Goal: Information Seeking & Learning: Learn about a topic

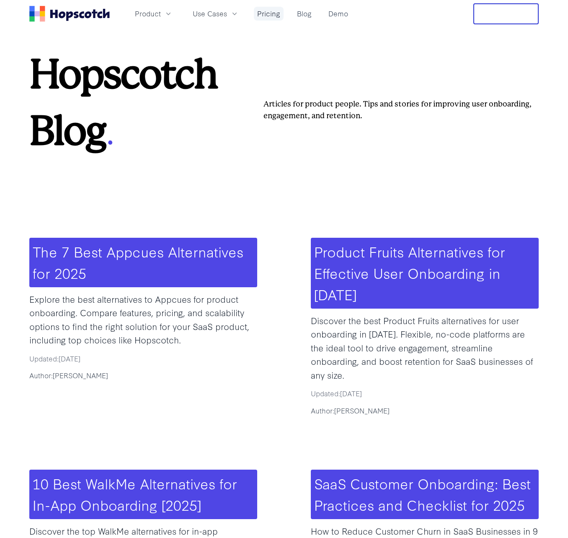
click at [261, 13] on link "Pricing" at bounding box center [269, 14] width 30 height 14
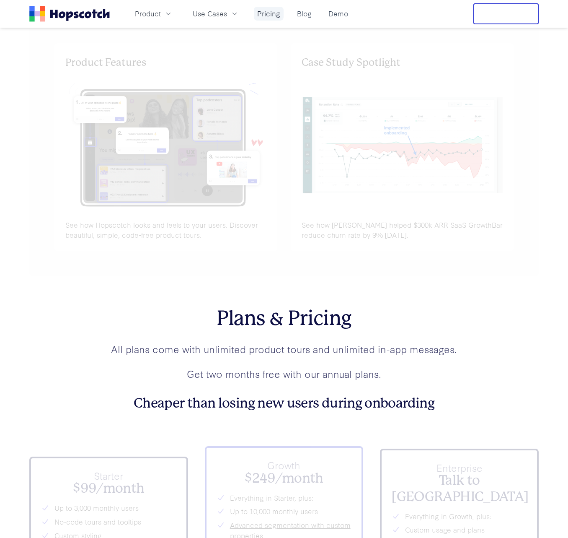
scroll to position [2954, 0]
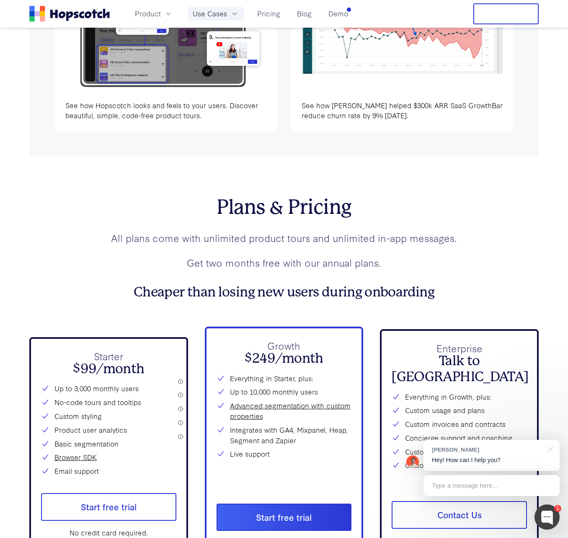
click at [220, 19] on button "Use Cases" at bounding box center [216, 14] width 56 height 14
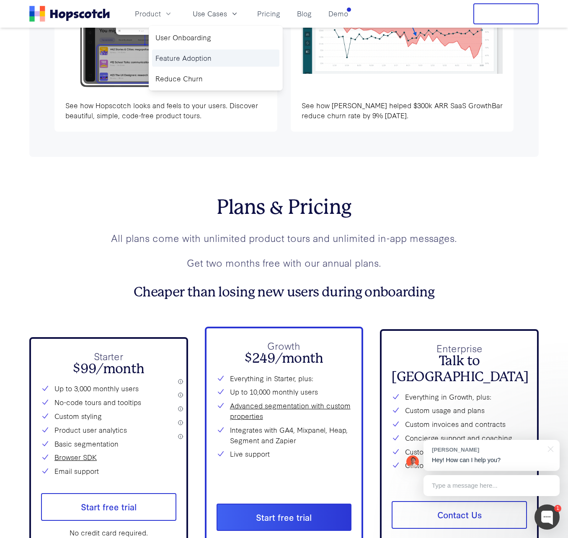
click at [214, 63] on link "Feature Adoption" at bounding box center [215, 57] width 127 height 17
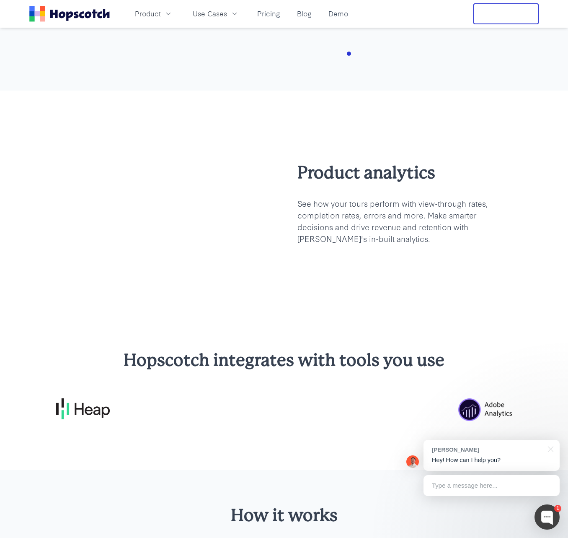
scroll to position [1061, 0]
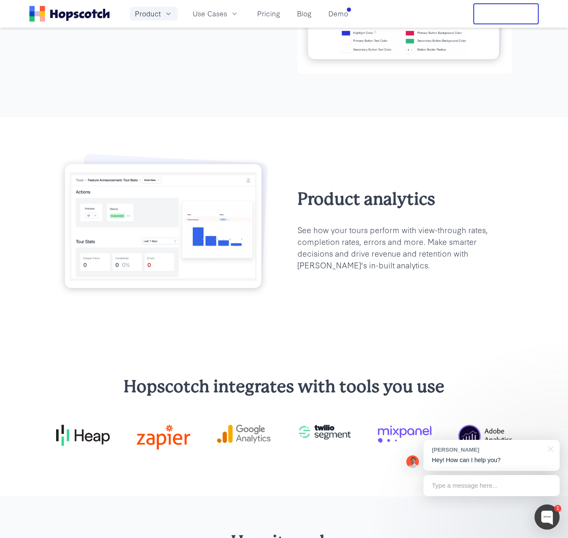
click at [158, 15] on span "Product" at bounding box center [148, 13] width 26 height 10
click at [197, 87] on div "Product Overview Product Tours and Guides Modals and Announcements Tooltips and…" at bounding box center [154, 68] width 134 height 85
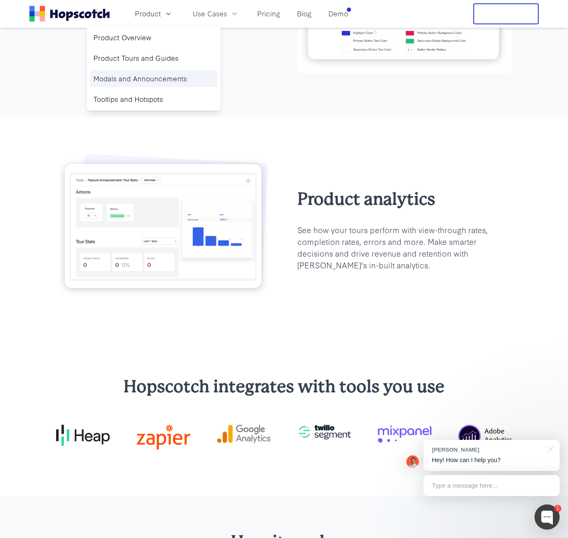
click at [179, 80] on link "Modals and Announcements" at bounding box center [153, 78] width 127 height 17
